Goal: Task Accomplishment & Management: Complete application form

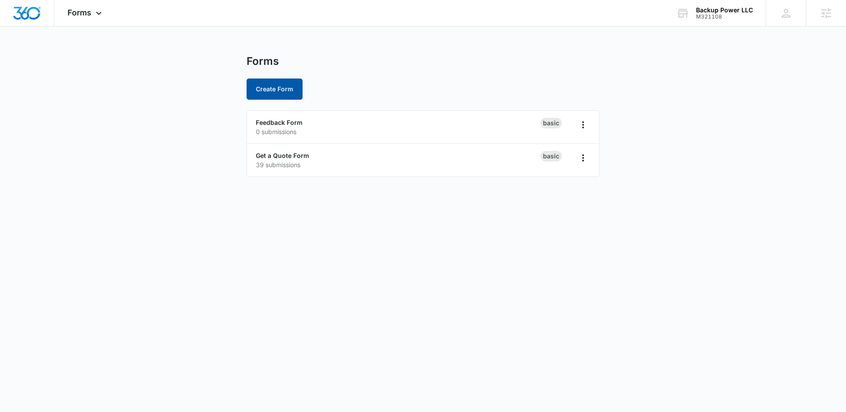
click at [283, 87] on button "Create Form" at bounding box center [274, 88] width 56 height 21
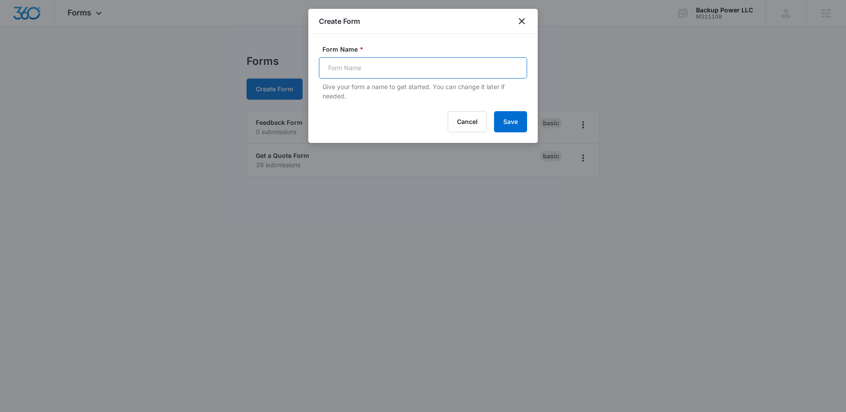
click at [344, 60] on input "Form Name *" at bounding box center [423, 67] width 208 height 21
type input "N"
type input "Submit Your Resume"
click at [507, 118] on button "Save" at bounding box center [510, 121] width 33 height 21
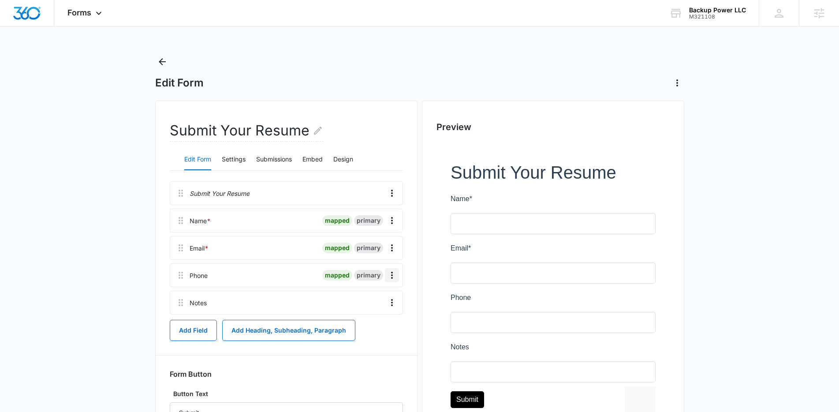
click at [395, 274] on icon "Overflow Menu" at bounding box center [392, 275] width 11 height 11
click at [199, 276] on div "Phone" at bounding box center [199, 275] width 18 height 9
click at [395, 273] on icon "Overflow Menu" at bounding box center [392, 275] width 11 height 11
click at [367, 299] on div "Edit" at bounding box center [368, 300] width 19 height 6
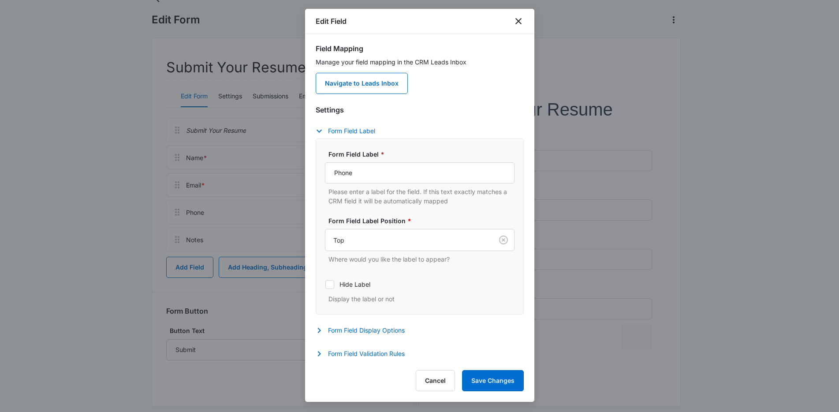
scroll to position [75, 0]
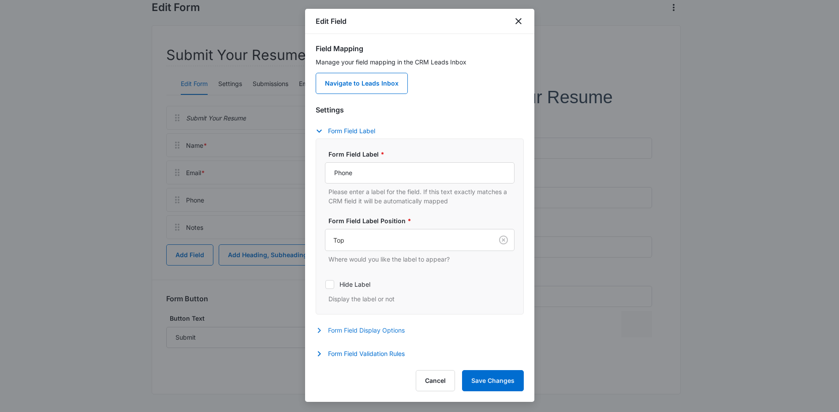
click at [320, 329] on icon "button" at bounding box center [318, 330] width 3 height 5
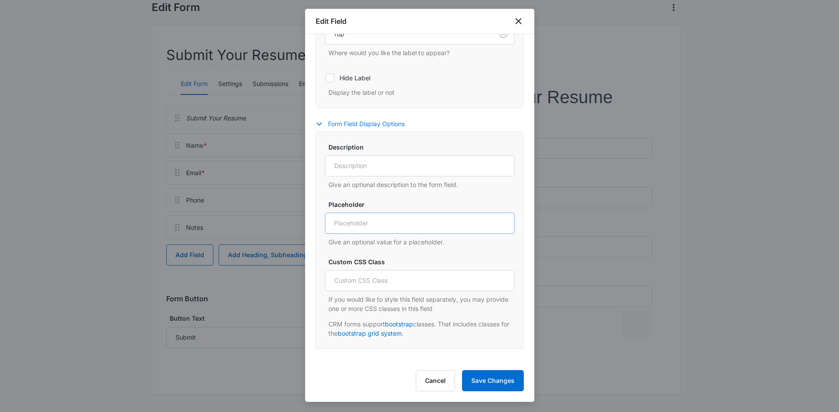
scroll to position [219, 0]
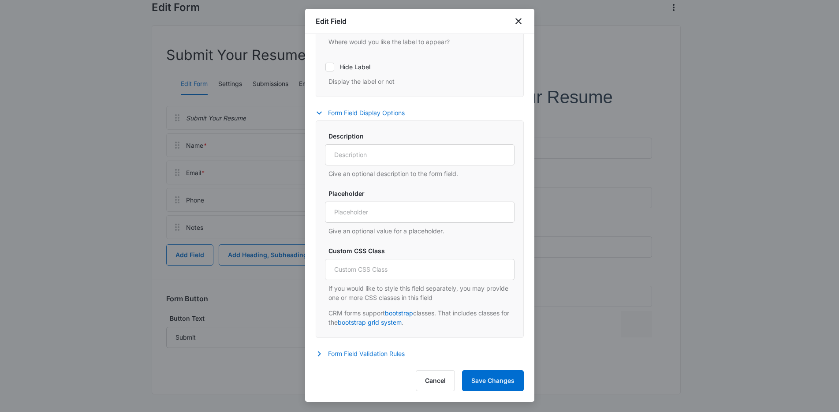
click at [321, 355] on icon "button" at bounding box center [319, 353] width 11 height 11
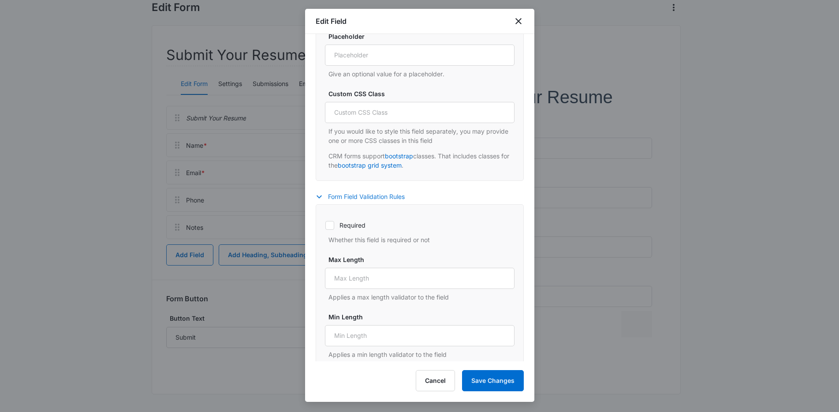
scroll to position [378, 0]
click at [330, 223] on icon at bounding box center [329, 222] width 5 height 4
click at [325, 223] on input "Required" at bounding box center [325, 222] width 0 height 0
checkbox input "true"
click at [509, 384] on button "Save Changes" at bounding box center [493, 380] width 62 height 21
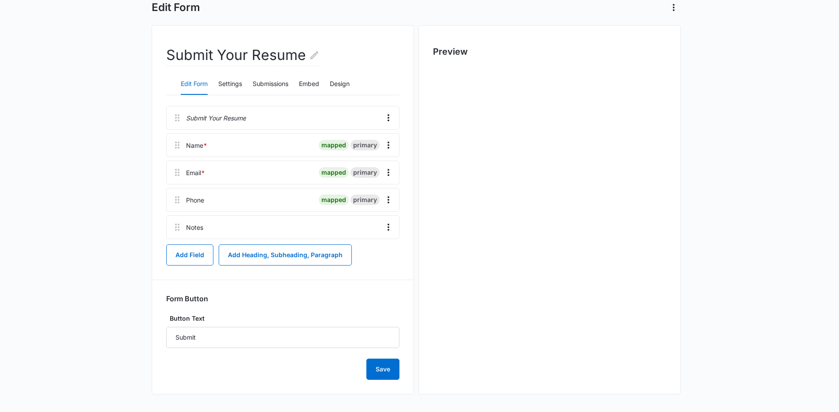
scroll to position [0, 0]
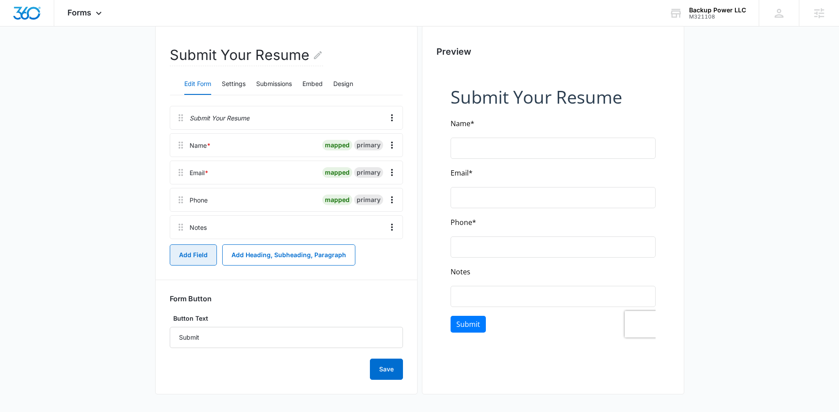
click at [198, 253] on button "Add Field" at bounding box center [193, 254] width 47 height 21
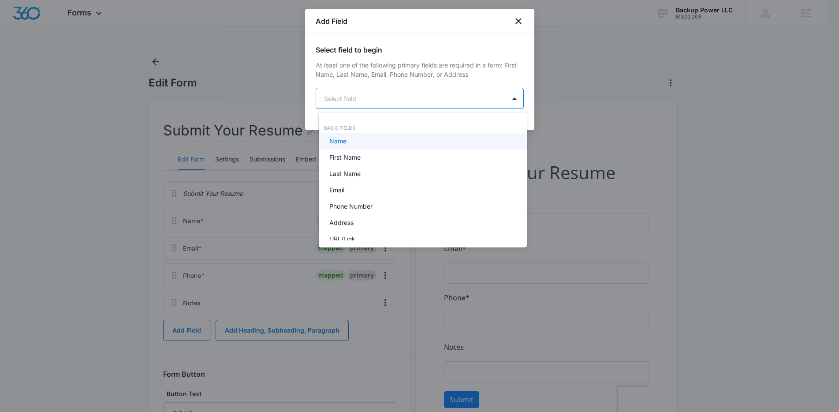
click at [372, 95] on body "Forms Apps Reputation Websites Forms CRM Email Social Shop Content Ads Intellig…" at bounding box center [419, 206] width 839 height 412
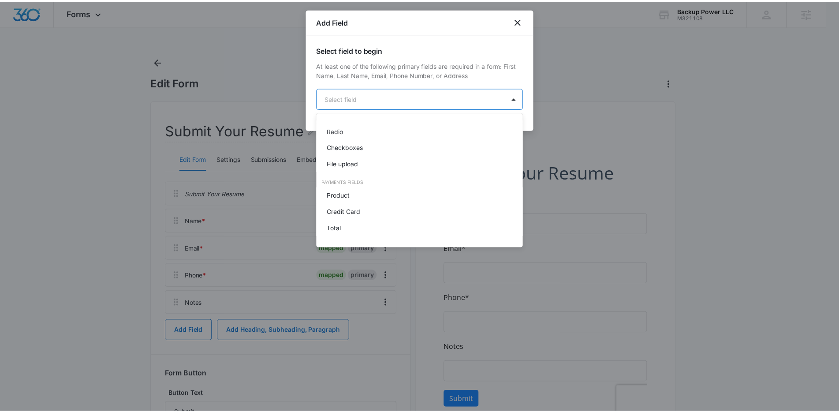
scroll to position [223, 0]
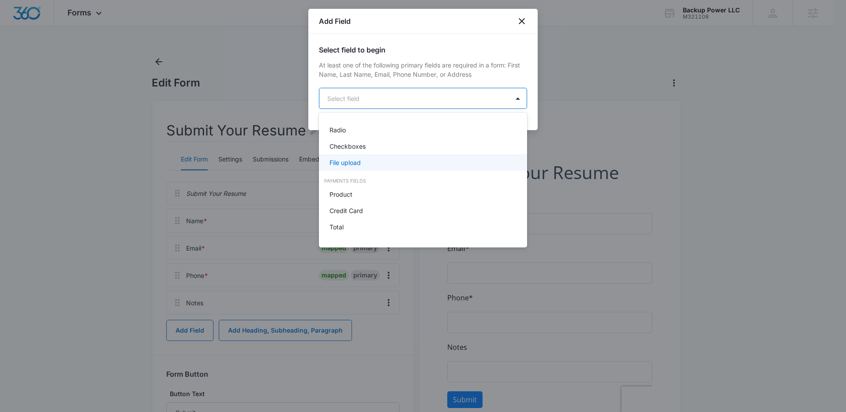
click at [356, 162] on p "File upload" at bounding box center [344, 162] width 31 height 9
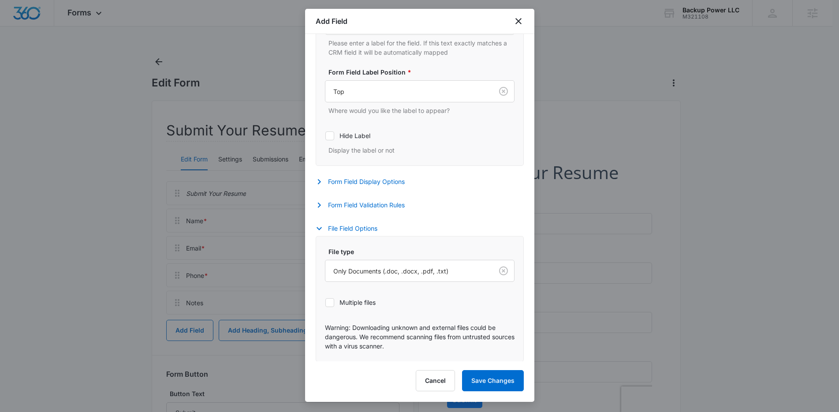
scroll to position [226, 0]
click at [318, 205] on icon "button" at bounding box center [318, 204] width 3 height 5
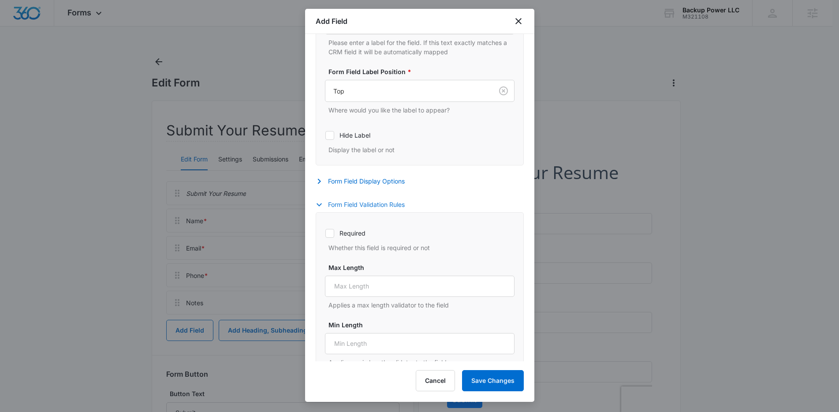
click at [329, 232] on icon at bounding box center [330, 233] width 8 height 8
click at [325, 233] on input "Required" at bounding box center [325, 233] width 0 height 0
checkbox input "true"
click at [319, 180] on icon "button" at bounding box center [318, 181] width 3 height 5
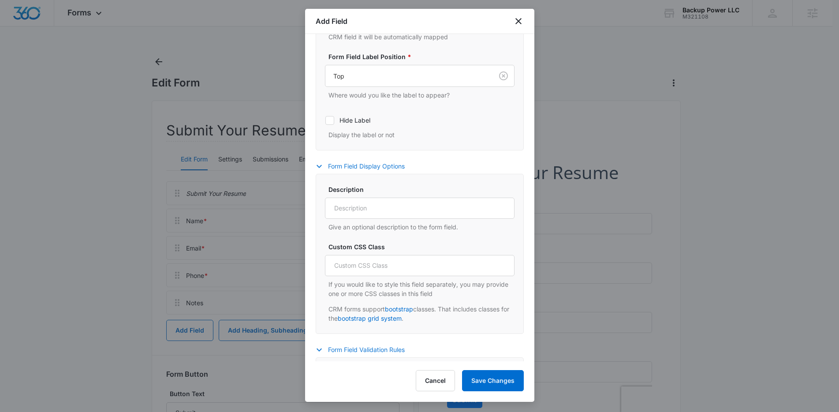
scroll to position [255, 0]
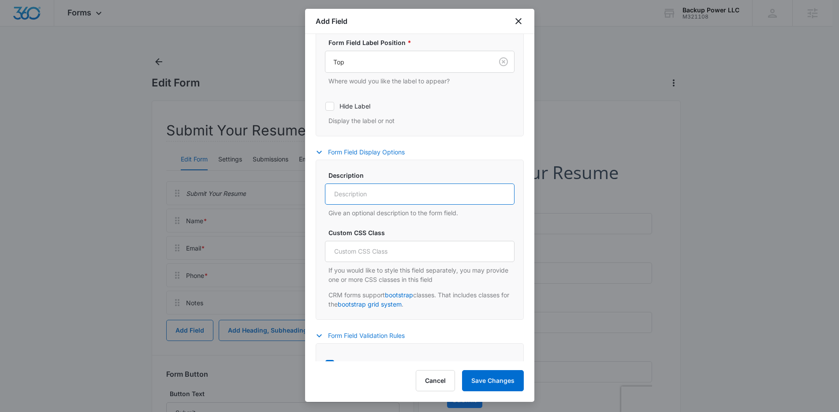
click at [339, 198] on input "Description" at bounding box center [420, 193] width 190 height 21
type input "Upload your resume file"
click at [493, 384] on button "Save Changes" at bounding box center [493, 380] width 62 height 21
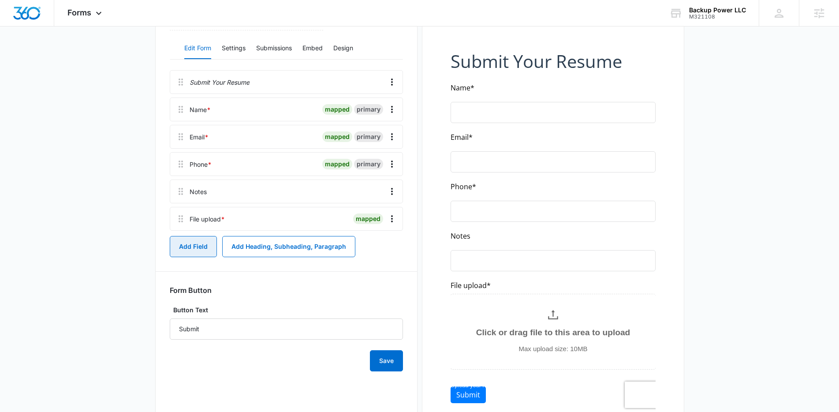
scroll to position [39, 0]
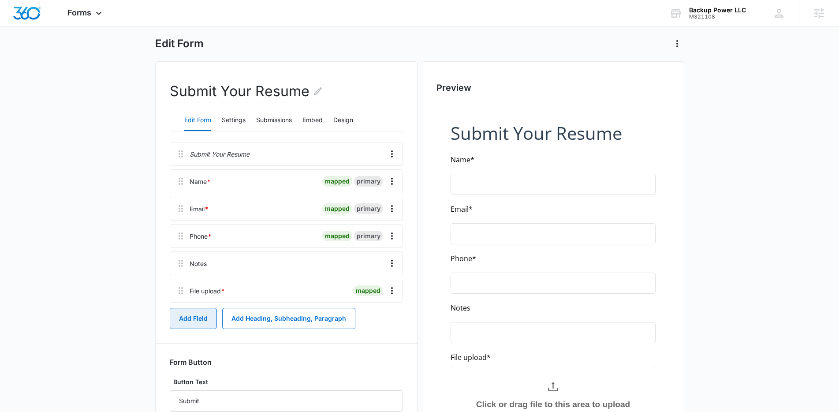
click at [205, 327] on button "Add Field" at bounding box center [193, 318] width 47 height 21
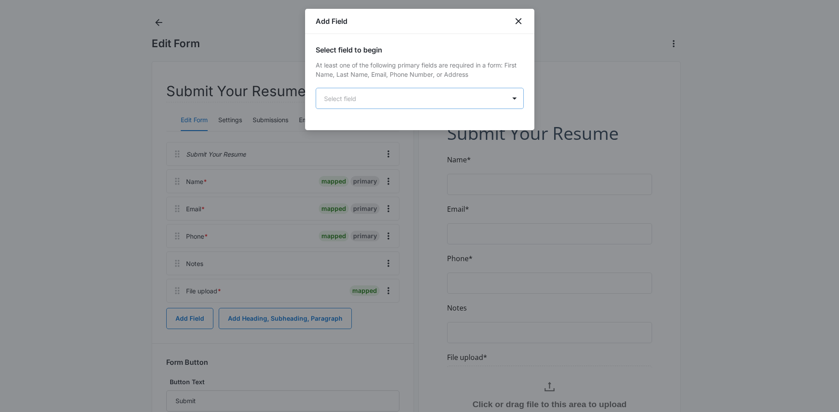
click at [373, 98] on body "Forms Apps Reputation Websites Forms CRM Email Social Shop Content Ads Intellig…" at bounding box center [419, 248] width 839 height 574
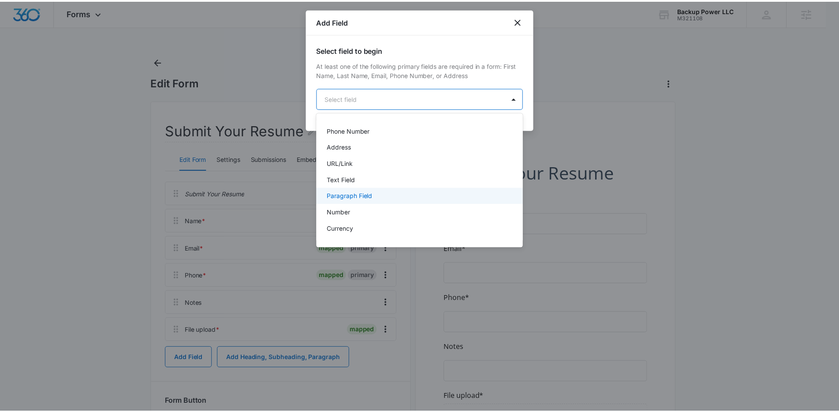
scroll to position [74, 0]
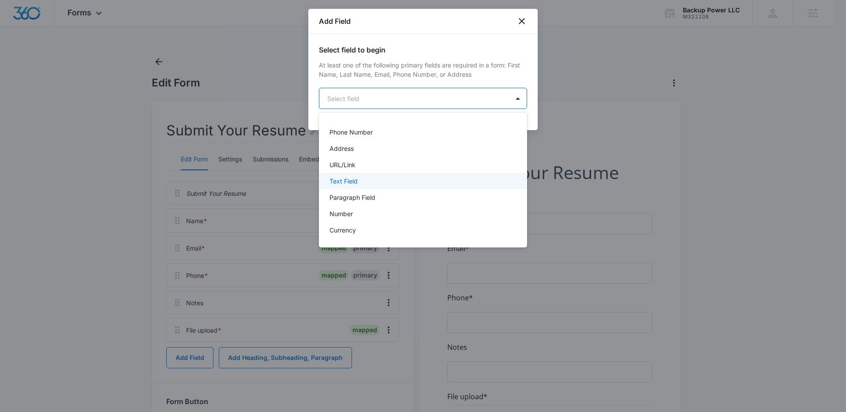
click at [352, 183] on p "Text Field" at bounding box center [343, 180] width 28 height 9
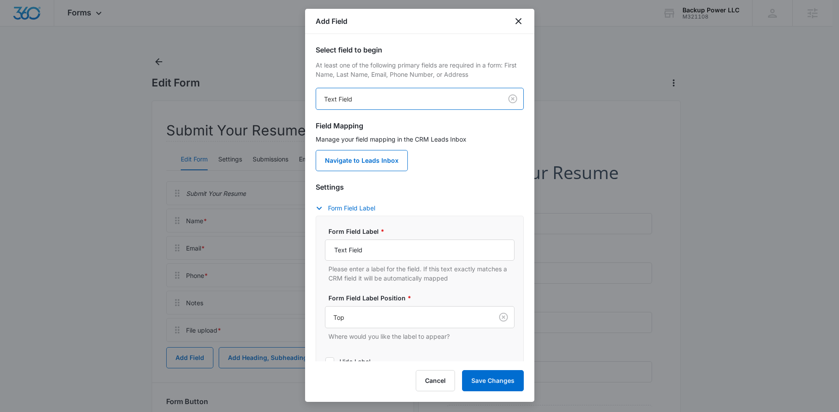
click at [354, 97] on body "Forms Apps Reputation Websites Forms CRM Email Social Shop Content Ads Intellig…" at bounding box center [419, 287] width 839 height 574
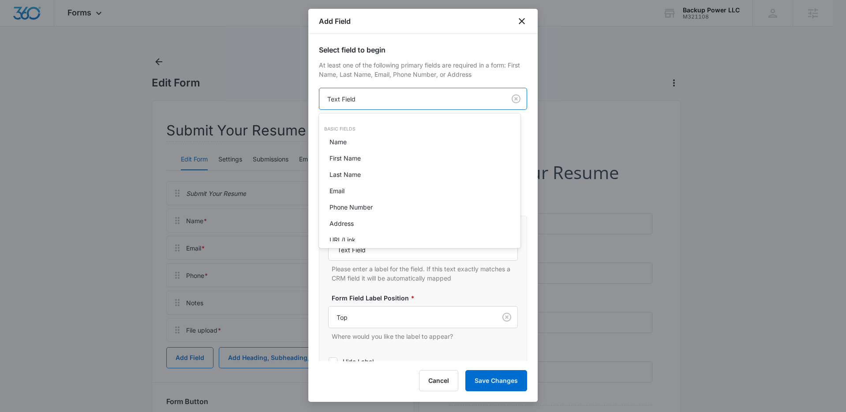
click at [354, 97] on div at bounding box center [423, 206] width 846 height 412
click at [354, 97] on body "Forms Apps Reputation Websites Forms CRM Email Social Shop Content Ads Intellig…" at bounding box center [423, 206] width 846 height 412
click at [316, 264] on div at bounding box center [423, 206] width 846 height 412
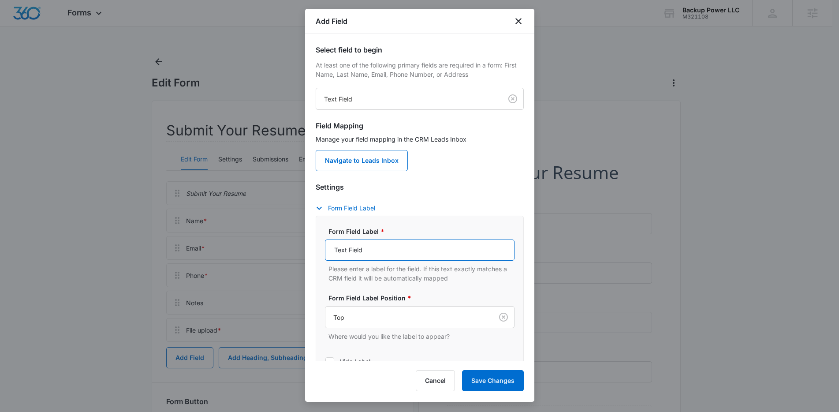
click at [368, 244] on input "Text Field" at bounding box center [420, 249] width 190 height 21
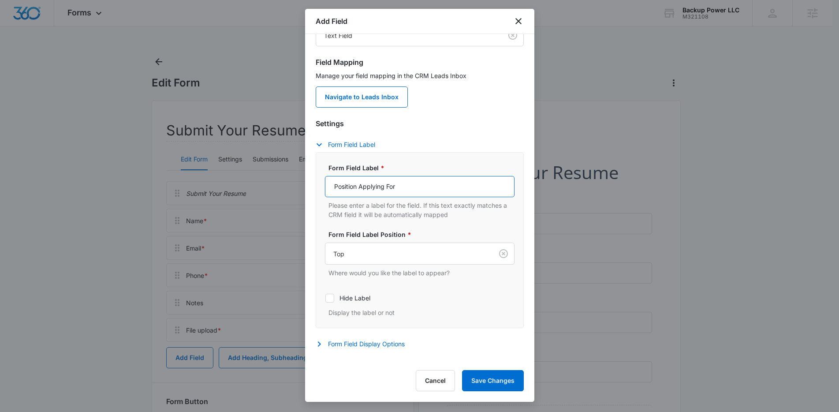
scroll to position [77, 0]
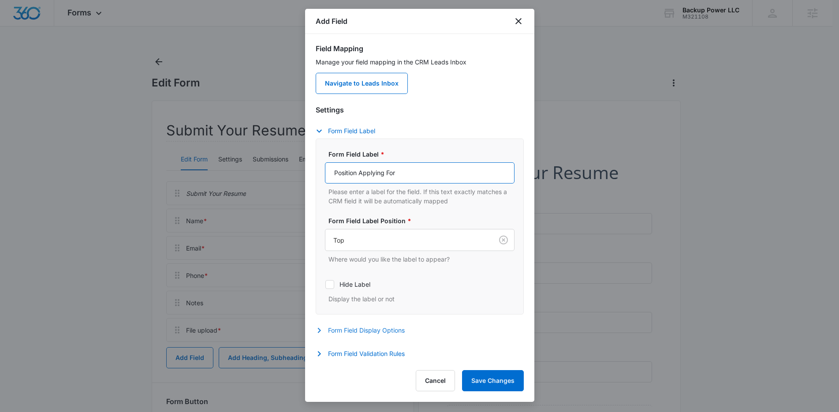
type input "Position Applying For"
click at [386, 334] on button "Form Field Display Options" at bounding box center [365, 330] width 98 height 11
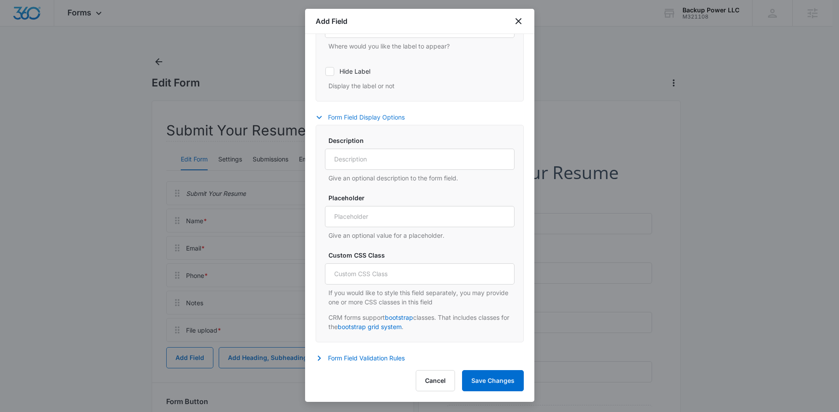
scroll to position [295, 0]
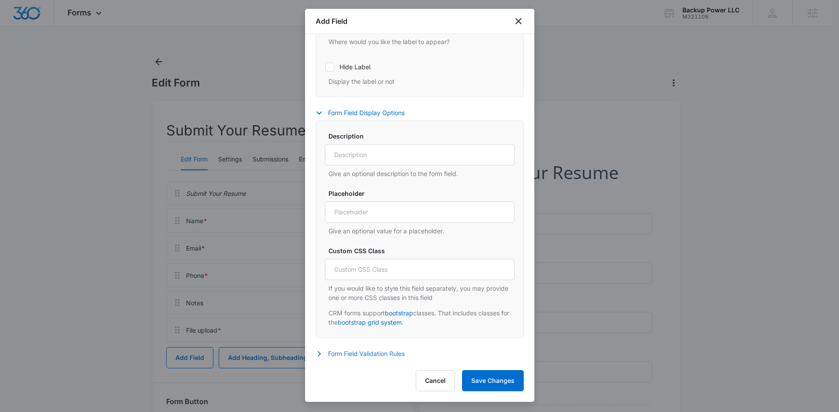
click at [393, 358] on button "Form Field Validation Rules" at bounding box center [365, 353] width 98 height 11
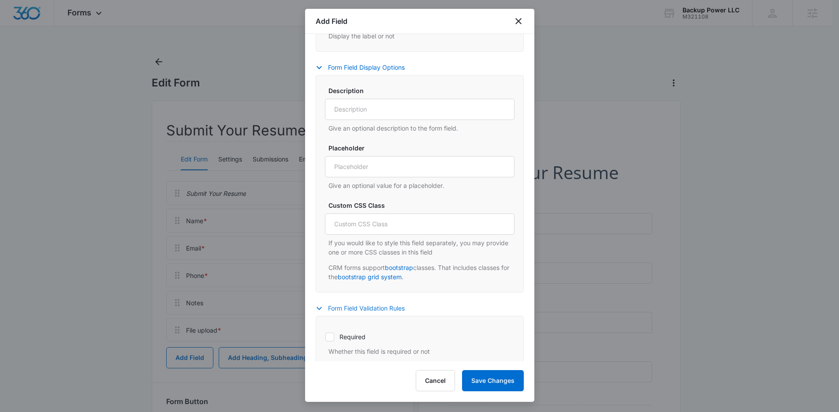
scroll to position [469, 0]
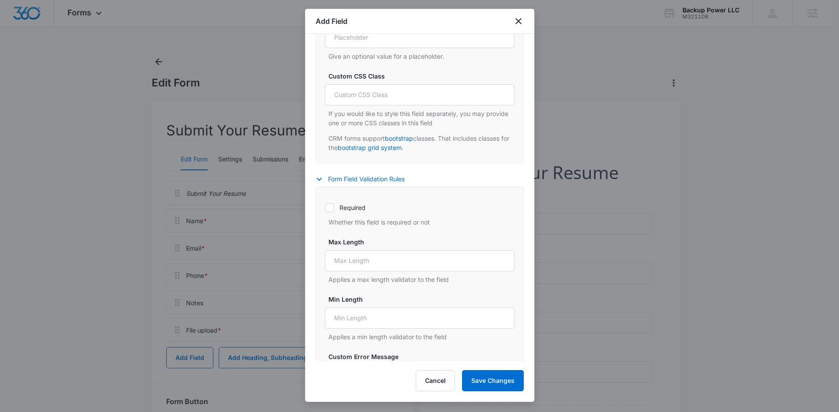
click at [331, 208] on icon at bounding box center [330, 208] width 8 height 8
click at [325, 208] on input "Required" at bounding box center [325, 207] width 0 height 0
checkbox input "true"
click at [497, 386] on button "Save Changes" at bounding box center [493, 380] width 62 height 21
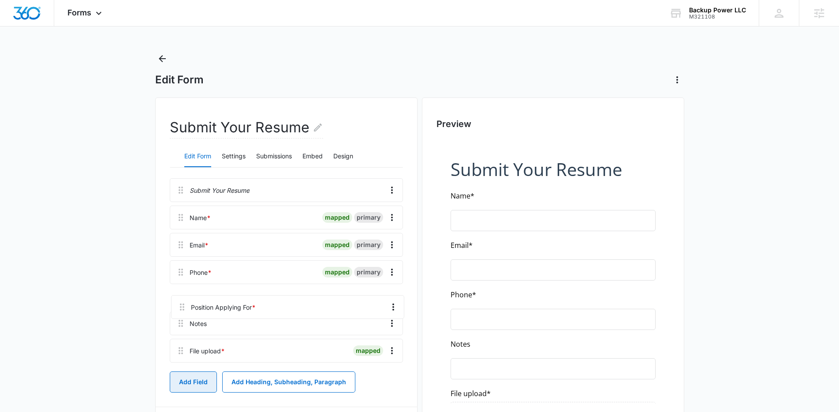
scroll to position [4, 0]
drag, startPoint x: 181, startPoint y: 361, endPoint x: 178, endPoint y: 291, distance: 70.2
click at [178, 290] on div "Submit Your Resume Name * mapped primary Email * mapped primary Phone * mapped …" at bounding box center [286, 271] width 233 height 188
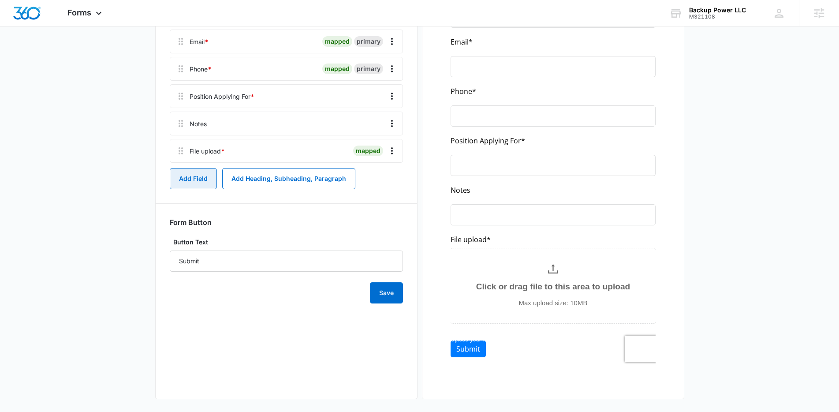
scroll to position [211, 0]
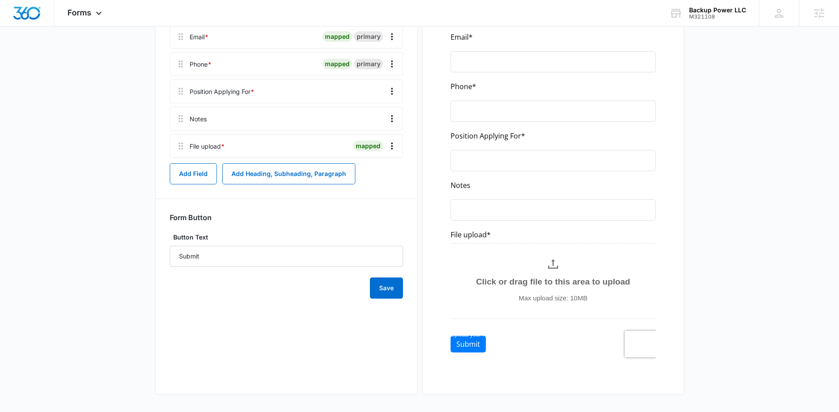
click at [333, 311] on div "Submit Your Resume Edit Form Settings Submissions Embed Design Submit Your Resu…" at bounding box center [286, 141] width 262 height 505
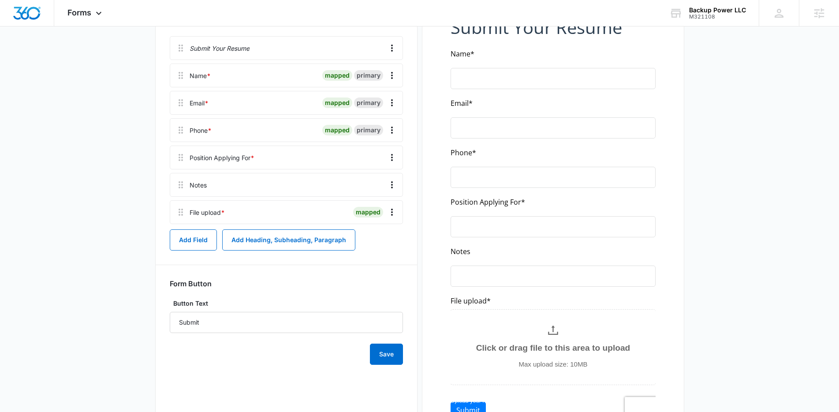
scroll to position [0, 0]
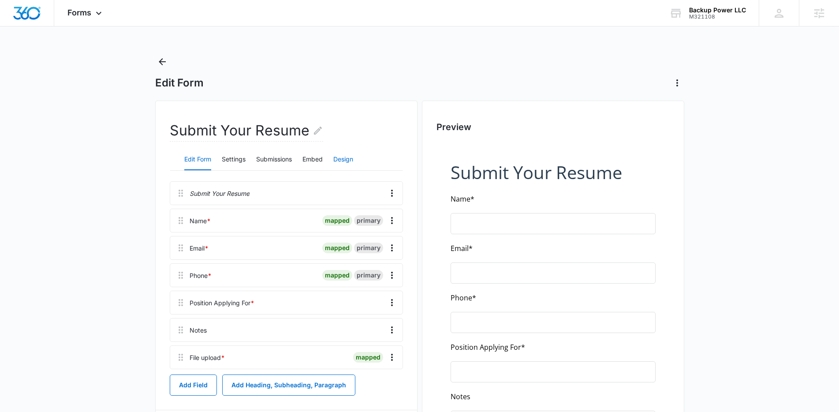
click at [344, 161] on button "Design" at bounding box center [343, 159] width 20 height 21
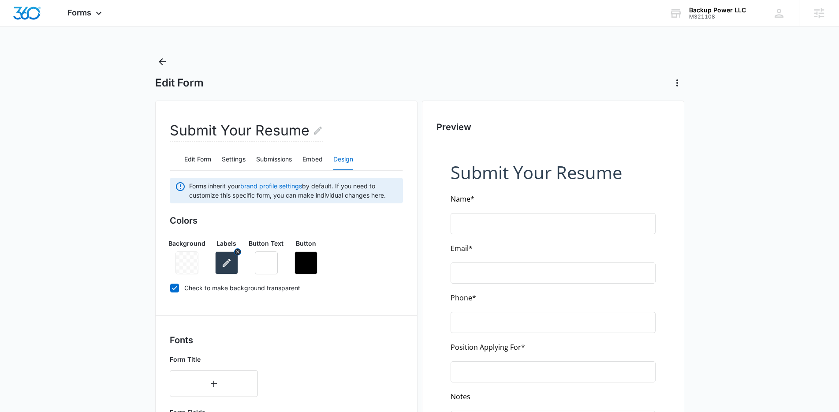
click at [226, 258] on icon "button" at bounding box center [226, 263] width 11 height 11
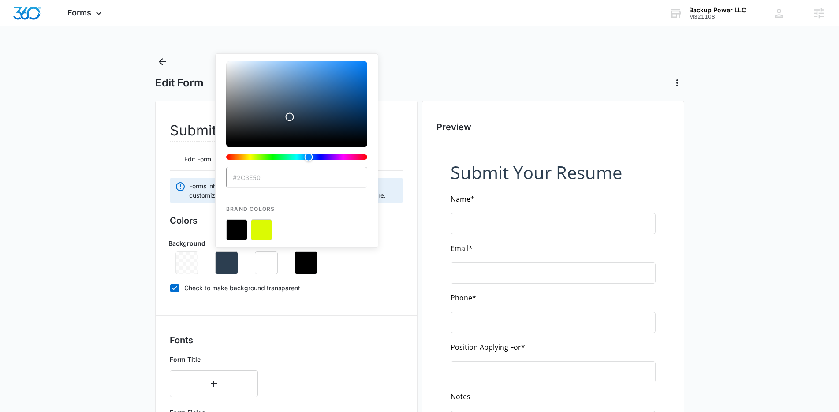
click at [262, 229] on button "color-picker-container" at bounding box center [261, 229] width 21 height 21
type input "#DBFA03"
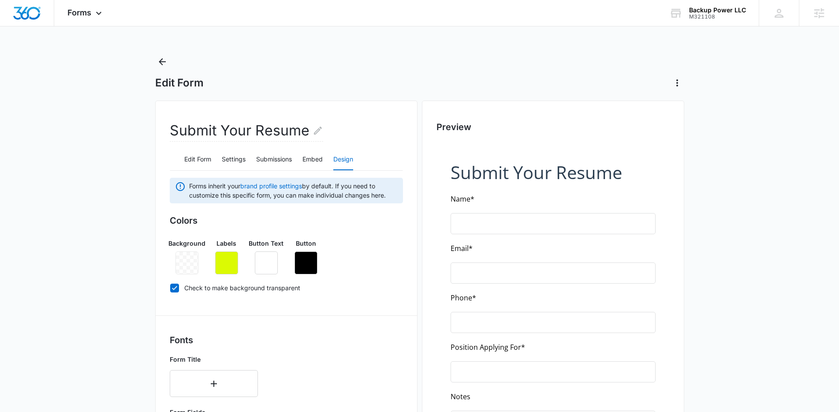
click at [384, 297] on div "Colors Background Labels Button Text Button Check to make background transparent" at bounding box center [286, 256] width 233 height 84
click at [225, 265] on icon "button" at bounding box center [227, 263] width 8 height 8
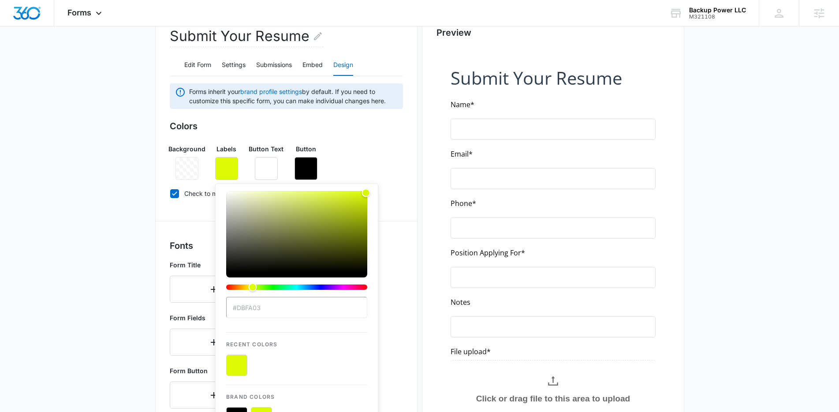
scroll to position [101, 0]
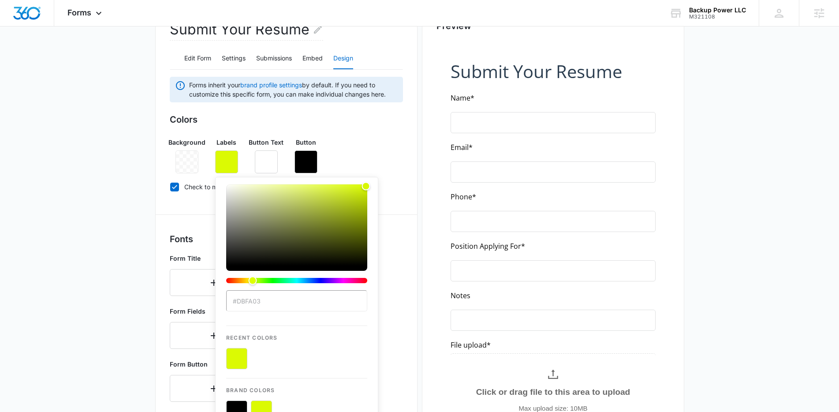
click at [233, 408] on button "color-picker-container" at bounding box center [236, 410] width 21 height 21
type input "#000000"
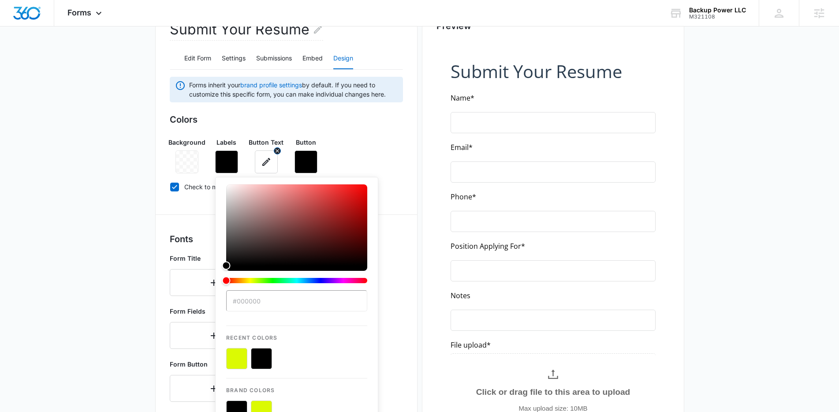
click at [260, 160] on button "button" at bounding box center [266, 161] width 23 height 23
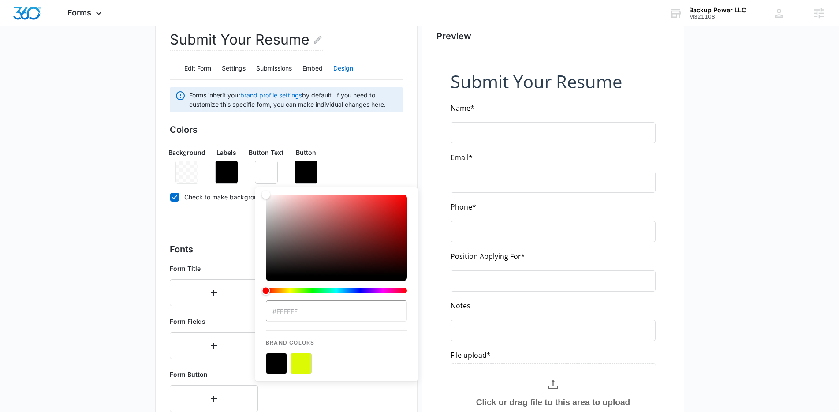
click at [299, 366] on button "color-picker-container" at bounding box center [301, 363] width 21 height 21
type input "#DBFA03"
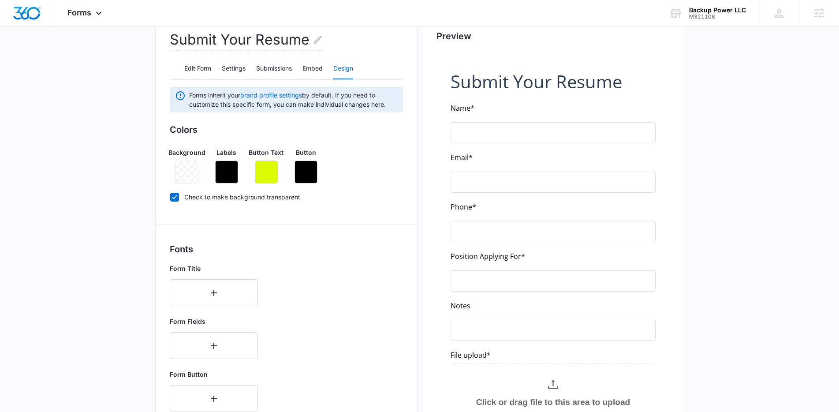
click at [379, 168] on div "Background Labels Button Text Button" at bounding box center [286, 162] width 233 height 43
click at [209, 294] on icon "button" at bounding box center [214, 292] width 11 height 11
click at [225, 287] on div "Select..." at bounding box center [214, 289] width 88 height 21
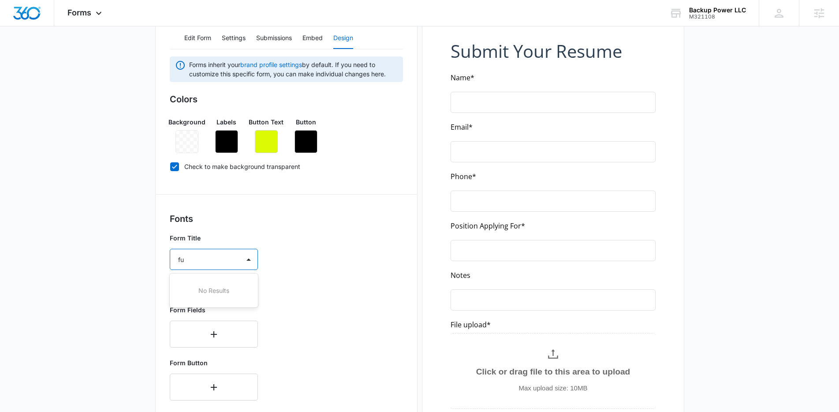
type input "f"
type input "op"
click at [212, 300] on p "Open Sans" at bounding box center [212, 301] width 65 height 9
click at [212, 291] on div "Select..." at bounding box center [205, 285] width 70 height 20
click at [215, 310] on div "Regular" at bounding box center [214, 316] width 88 height 16
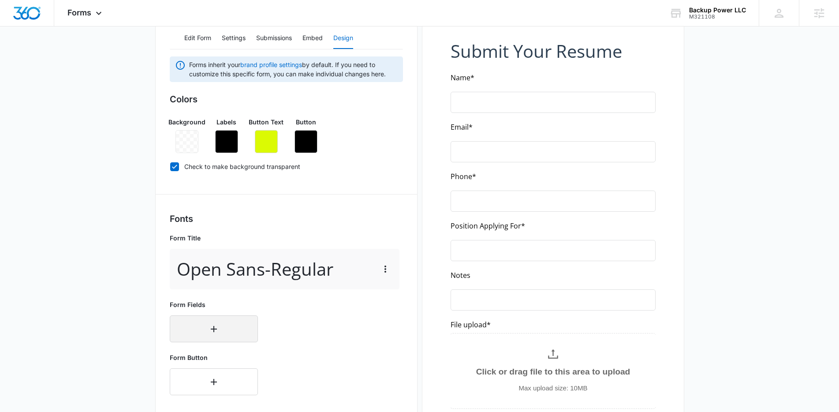
click at [219, 323] on button "button" at bounding box center [214, 328] width 88 height 27
click at [220, 328] on div "Select..." at bounding box center [214, 325] width 88 height 21
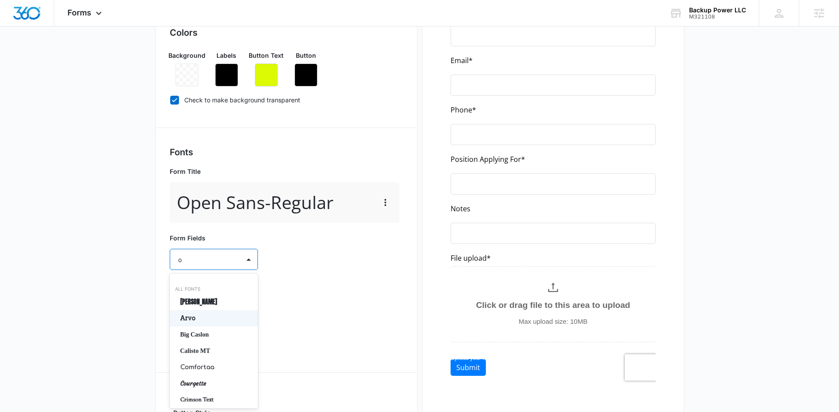
type input "op"
click at [237, 305] on p "Open Sans" at bounding box center [212, 301] width 65 height 9
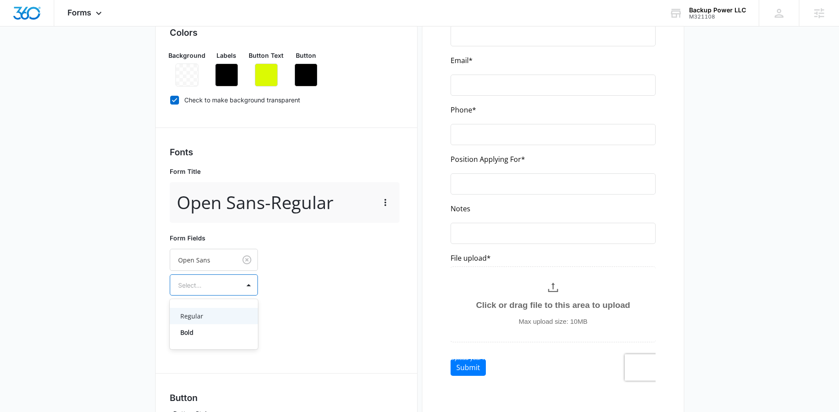
click at [221, 290] on div at bounding box center [203, 285] width 50 height 11
click at [223, 314] on p "Regular" at bounding box center [212, 315] width 65 height 9
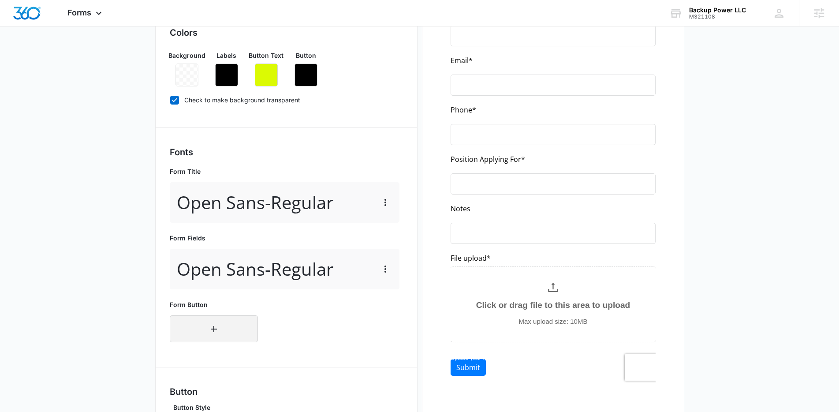
click at [220, 325] on button "button" at bounding box center [214, 328] width 88 height 27
click at [219, 322] on div "Select..." at bounding box center [214, 325] width 88 height 21
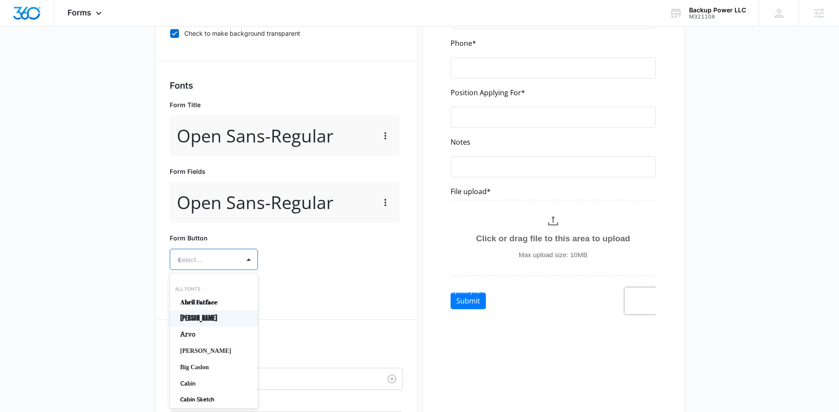
type input "op"
click at [216, 302] on p "Open Sans" at bounding box center [212, 301] width 65 height 9
click at [212, 287] on div at bounding box center [203, 285] width 50 height 11
click at [209, 314] on p "Regular" at bounding box center [212, 315] width 65 height 9
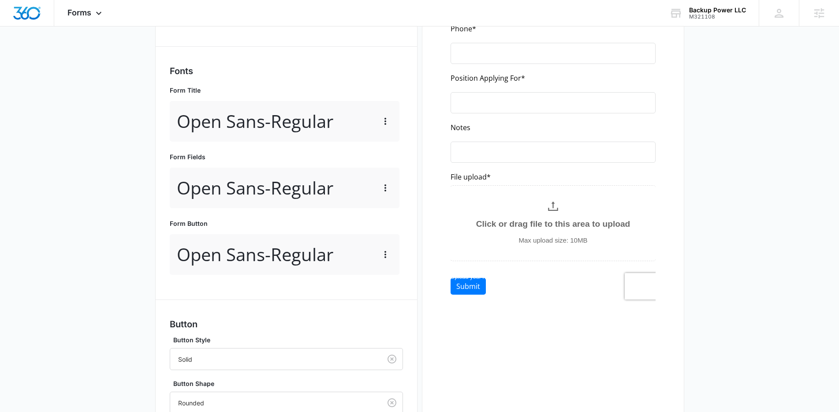
scroll to position [397, 0]
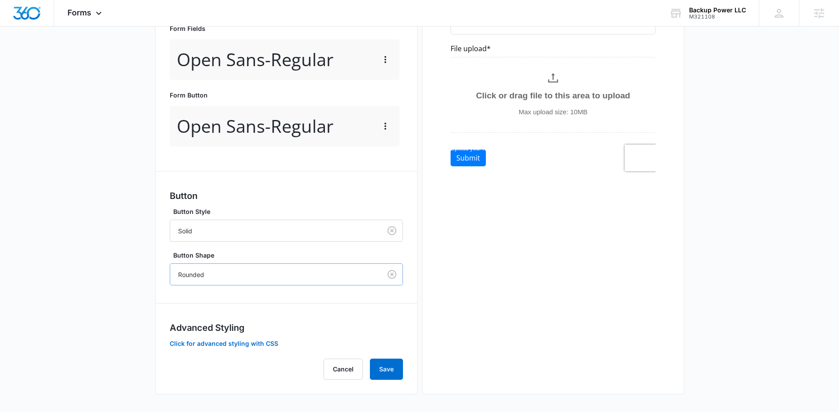
click at [223, 284] on div "Rounded" at bounding box center [275, 275] width 211 height 20
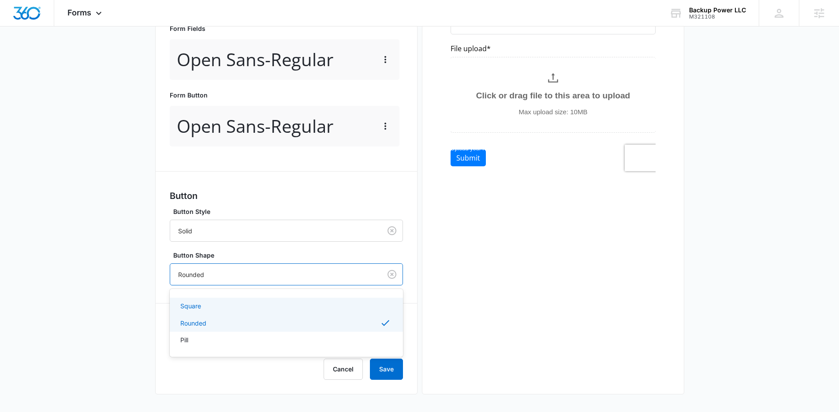
click at [213, 306] on div "Square" at bounding box center [285, 305] width 210 height 9
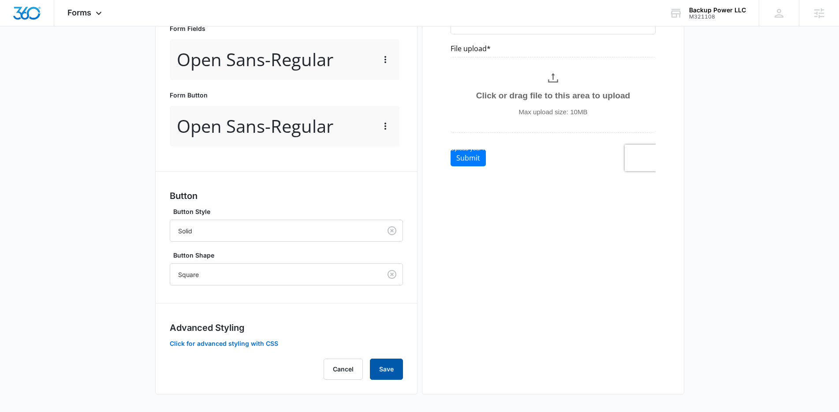
click at [388, 366] on button "Save" at bounding box center [386, 368] width 33 height 21
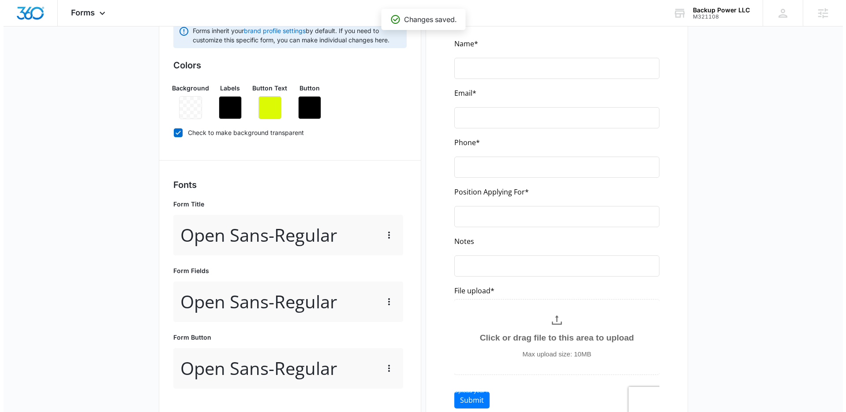
scroll to position [0, 0]
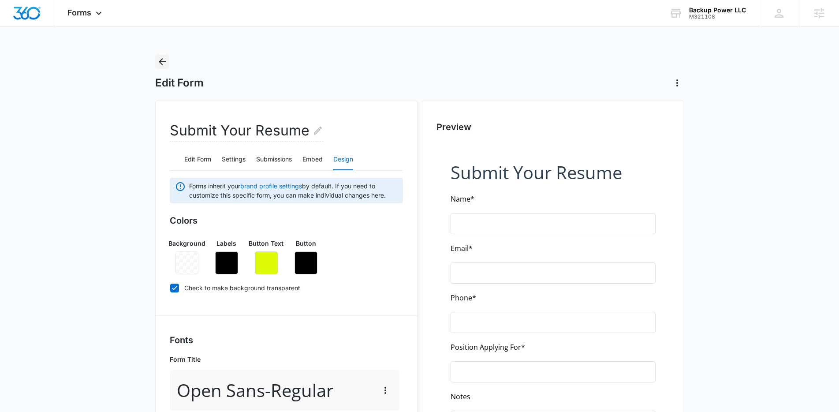
click at [166, 62] on icon "Back" at bounding box center [162, 61] width 11 height 11
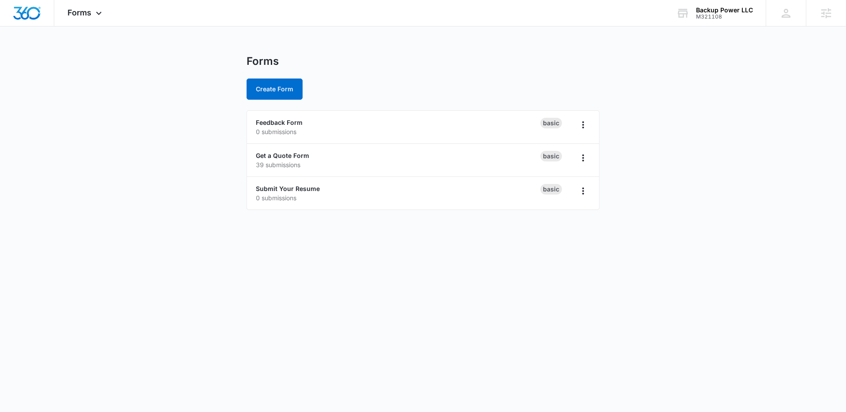
click at [163, 176] on main "Forms Create Form Feedback Form 0 submissions Basic Get a Quote Form 39 submiss…" at bounding box center [423, 138] width 846 height 166
click at [79, 17] on div "Forms Apps Reputation Websites Forms CRM Email Social Shop Content Ads Intellig…" at bounding box center [85, 13] width 63 height 26
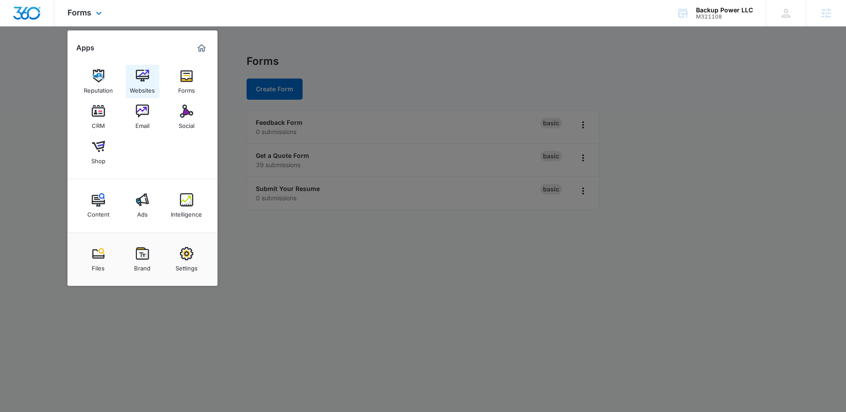
click at [130, 73] on link "Websites" at bounding box center [143, 82] width 34 height 34
